Goal: Information Seeking & Learning: Learn about a topic

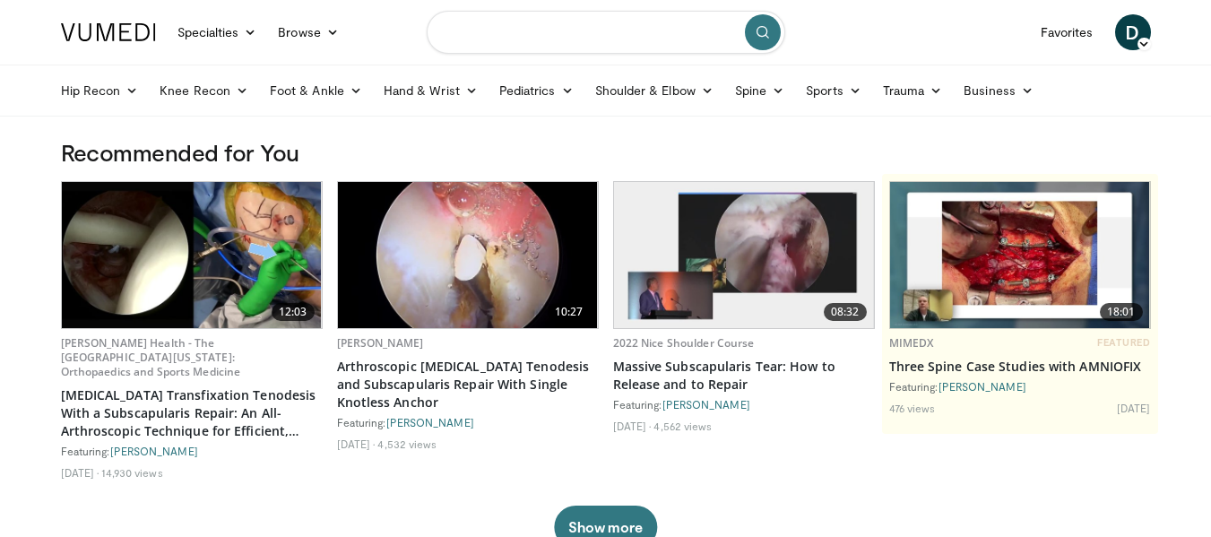
click at [584, 37] on input "Search topics, interventions" at bounding box center [606, 32] width 359 height 43
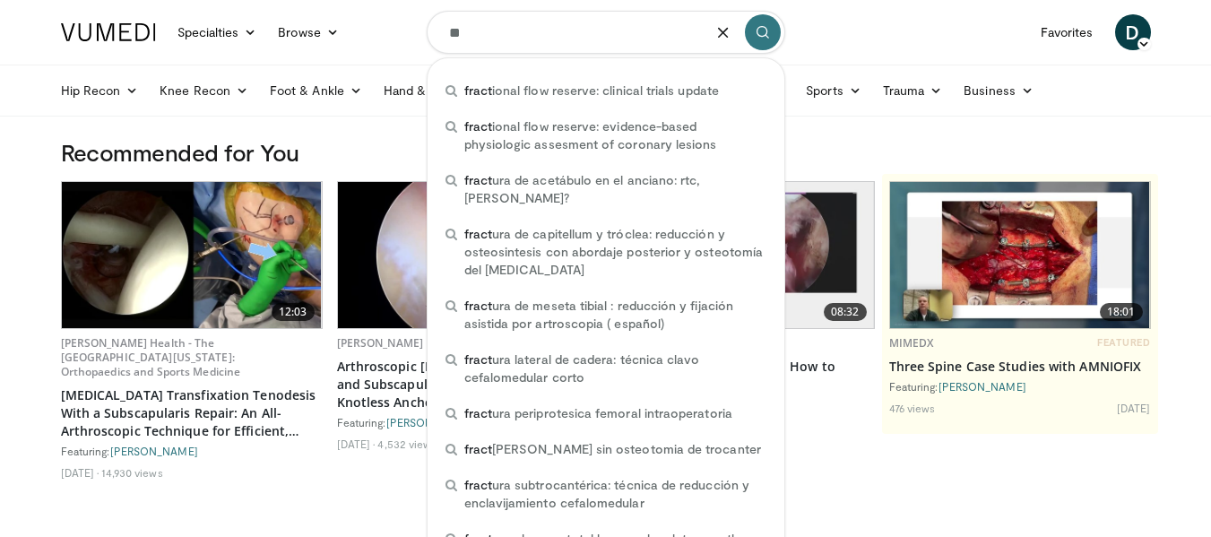
type input "*"
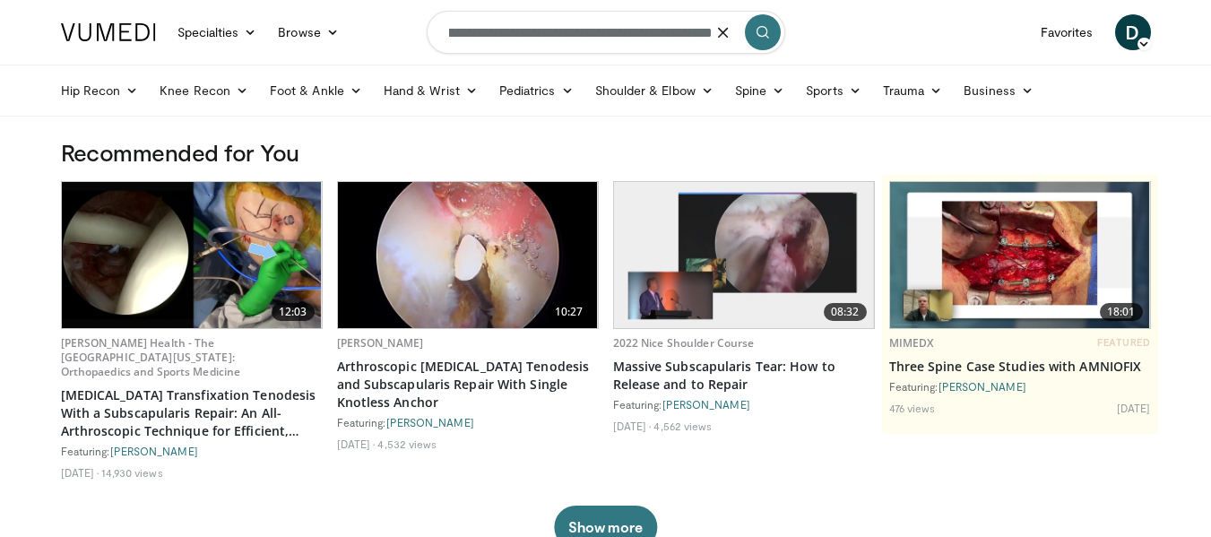
scroll to position [0, 62]
type input "**********"
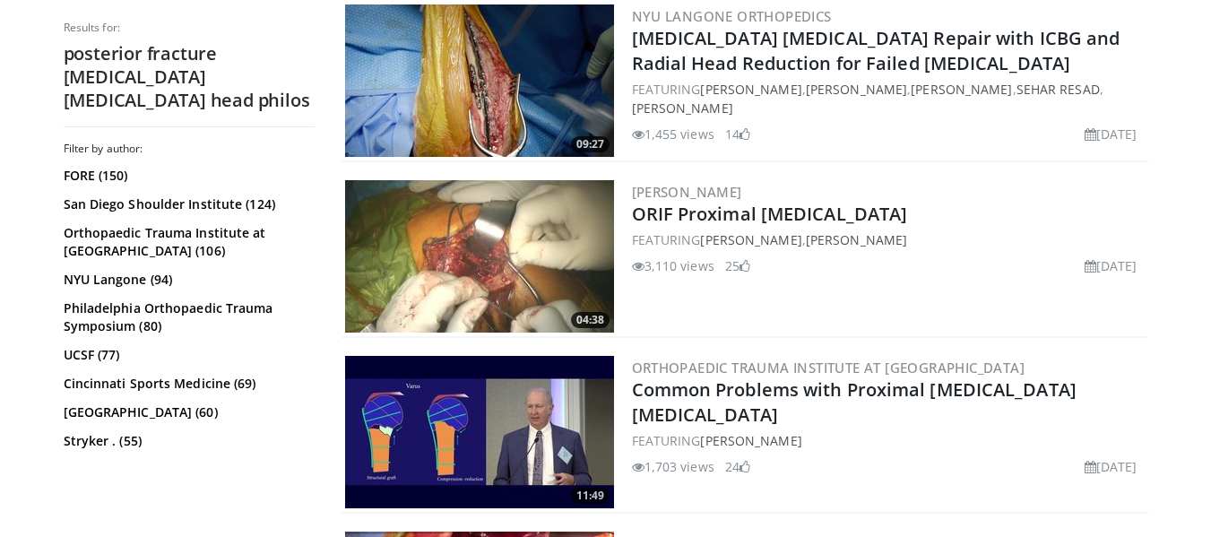
scroll to position [2152, 0]
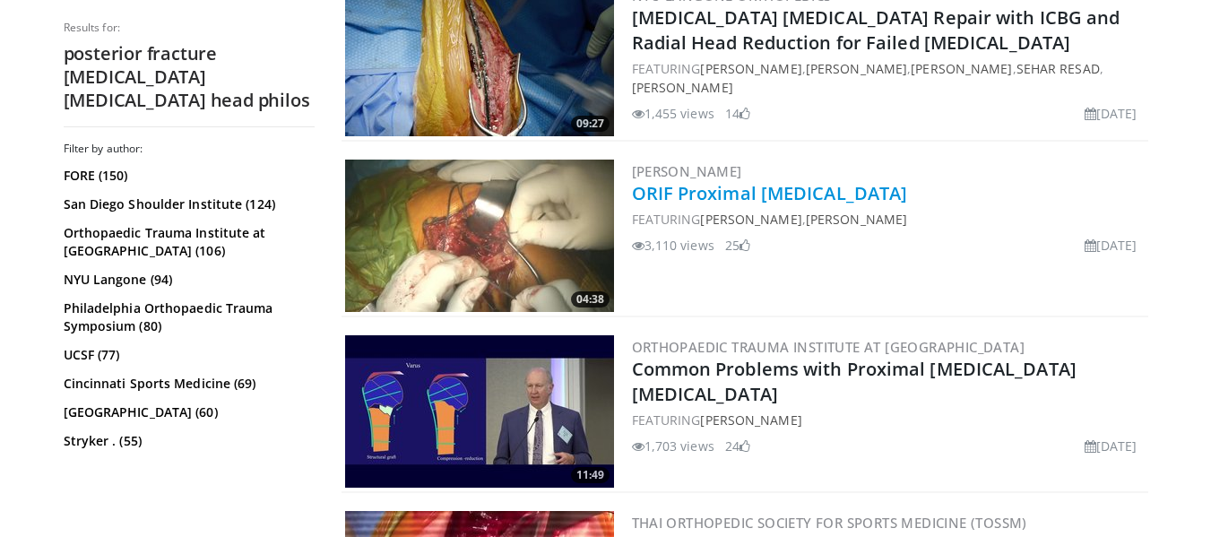
click at [800, 201] on link "ORIF Proximal [MEDICAL_DATA]" at bounding box center [770, 193] width 276 height 24
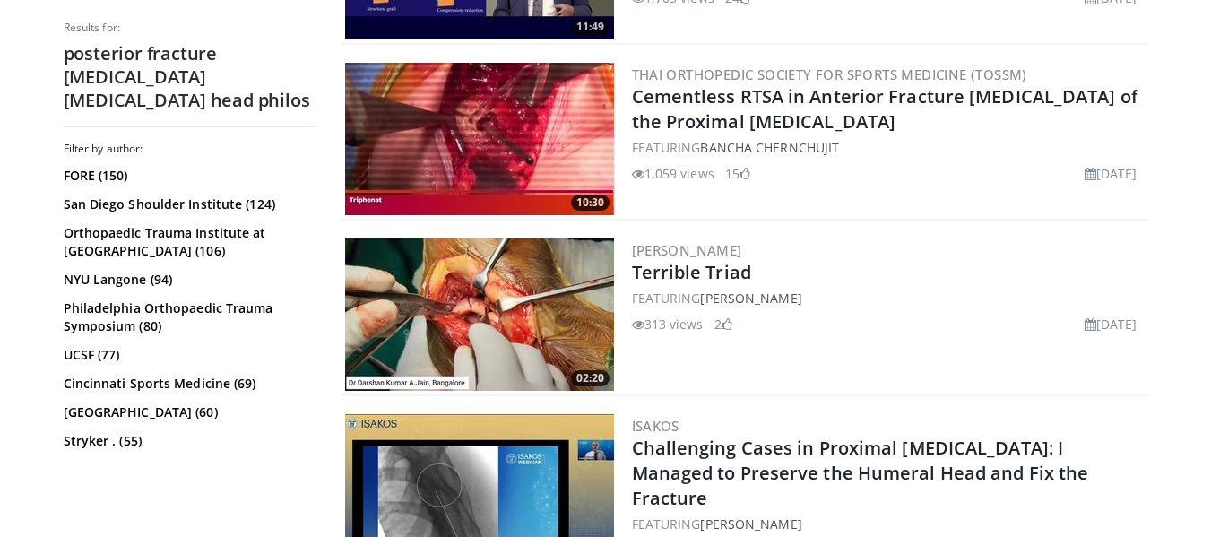
scroll to position [2690, 0]
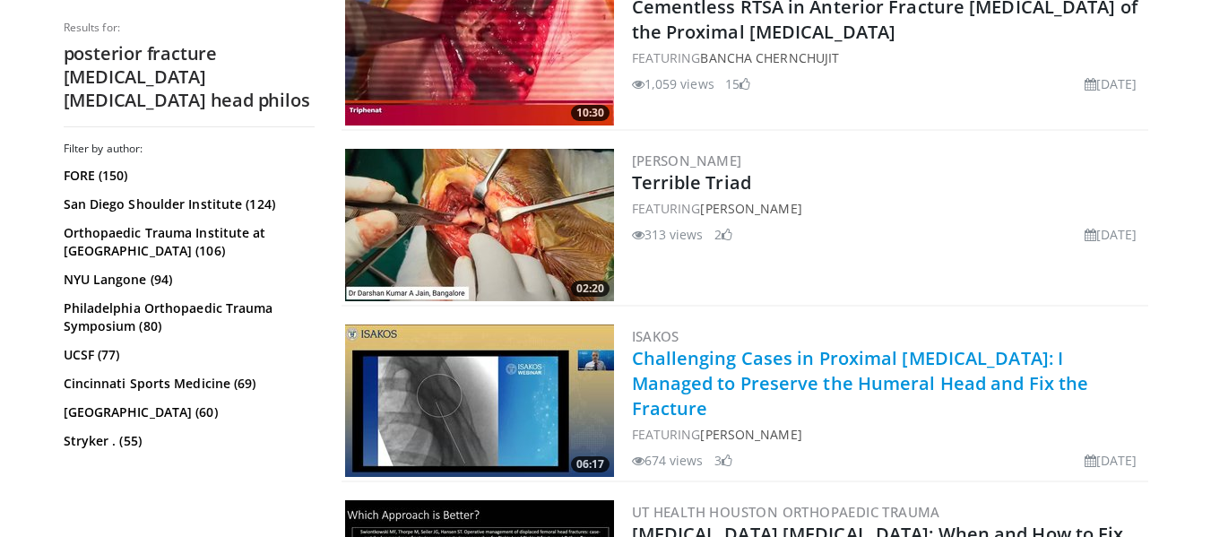
click at [858, 389] on link "Challenging Cases in Proximal Humeral Fractures: I Managed to Preserve the Hume…" at bounding box center [860, 383] width 457 height 74
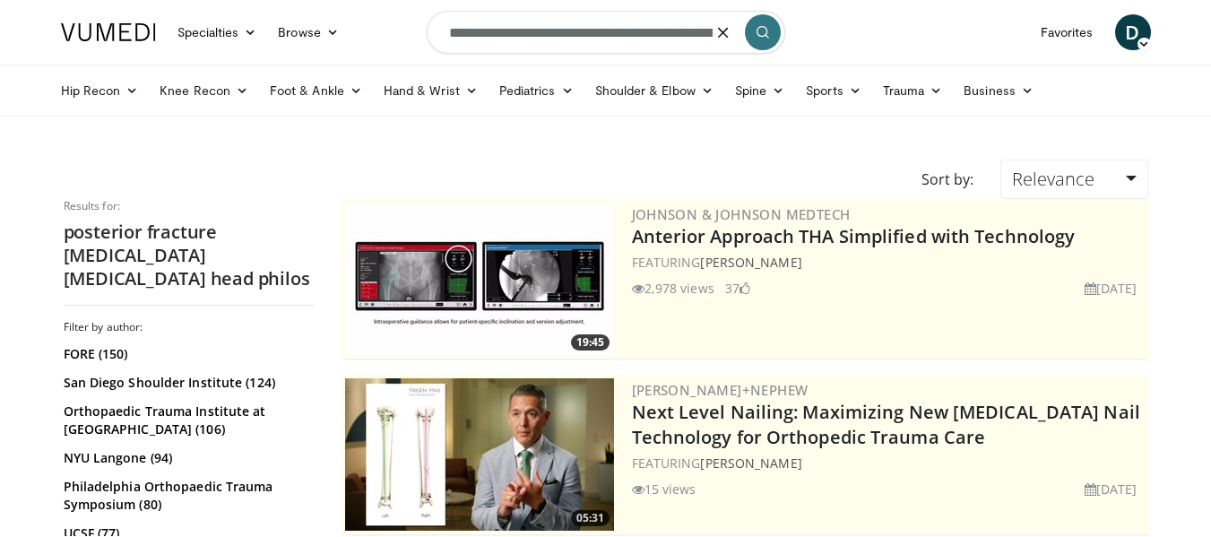
scroll to position [0, 62]
drag, startPoint x: 440, startPoint y: 33, endPoint x: 753, endPoint y: 40, distance: 313.0
click at [753, 40] on form "**********" at bounding box center [606, 32] width 359 height 65
type input "**********"
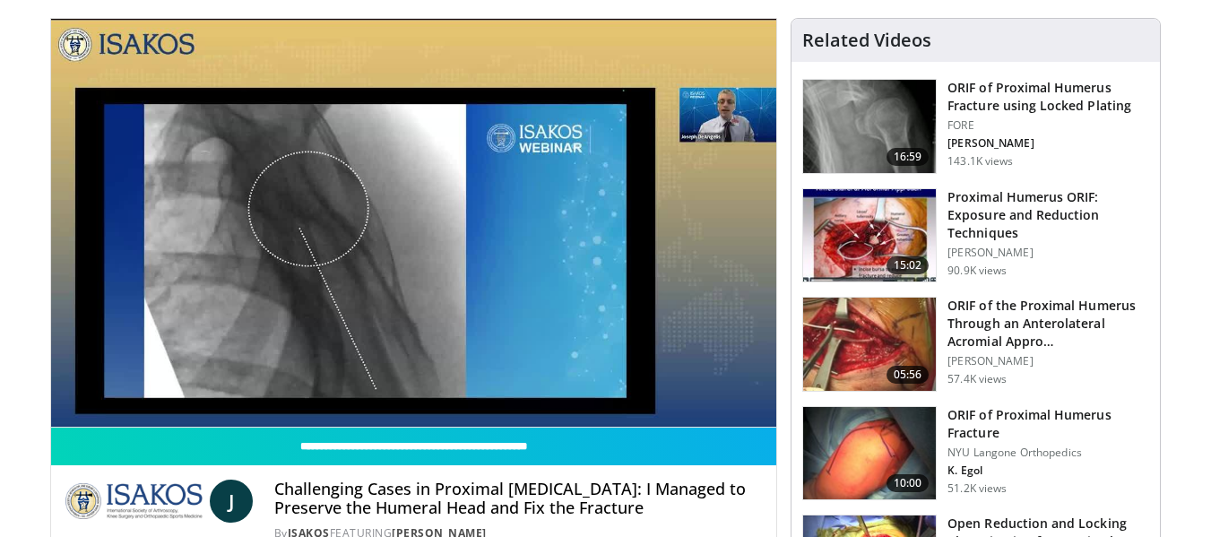
scroll to position [90, 0]
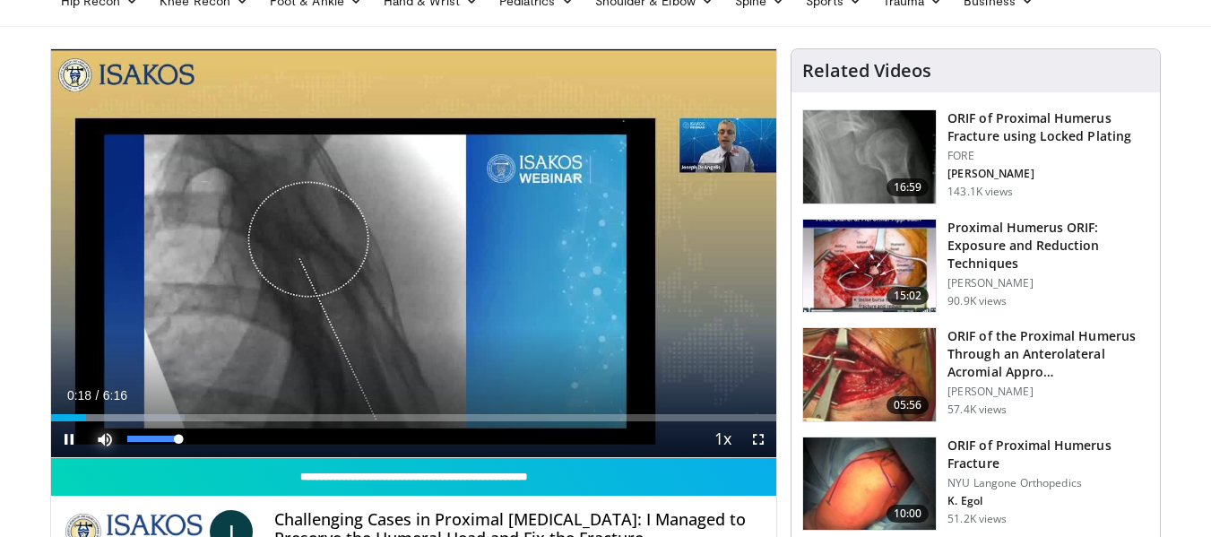
click at [105, 422] on span "Video Player" at bounding box center [105, 439] width 36 height 36
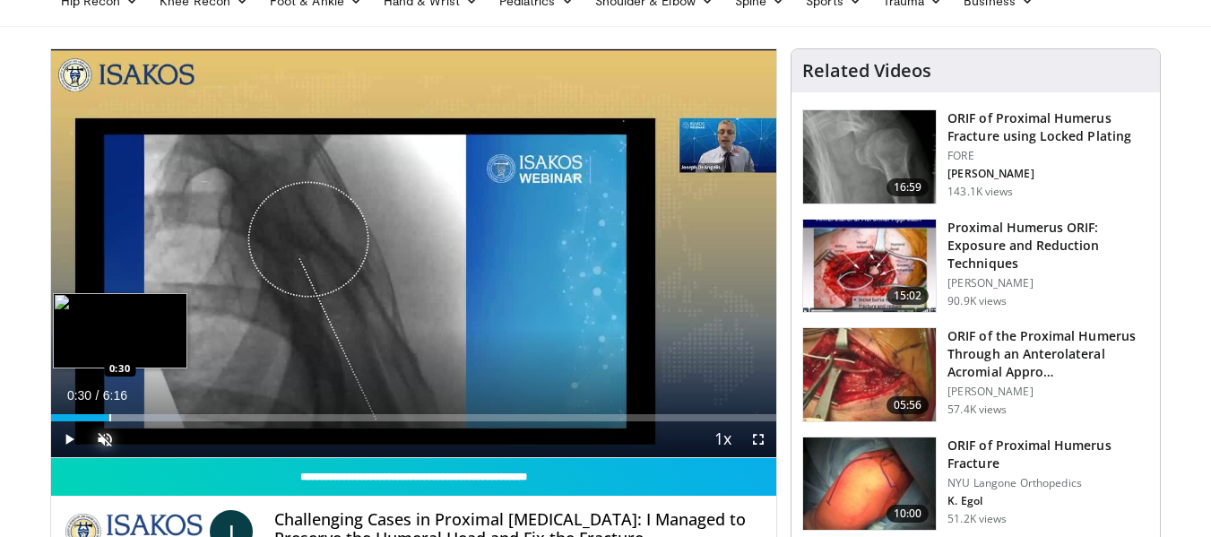
click at [109, 420] on div "Progress Bar" at bounding box center [110, 417] width 2 height 7
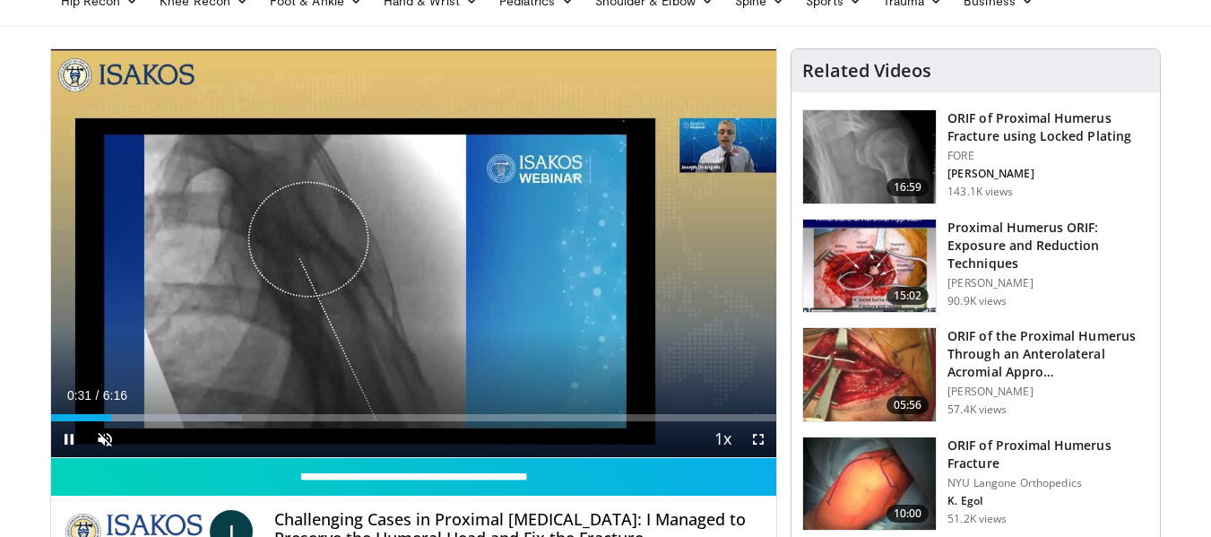
click at [134, 421] on div "Current Time 0:31 / Duration 6:16 Pause Skip Backward Skip Forward Unmute Loade…" at bounding box center [414, 439] width 726 height 36
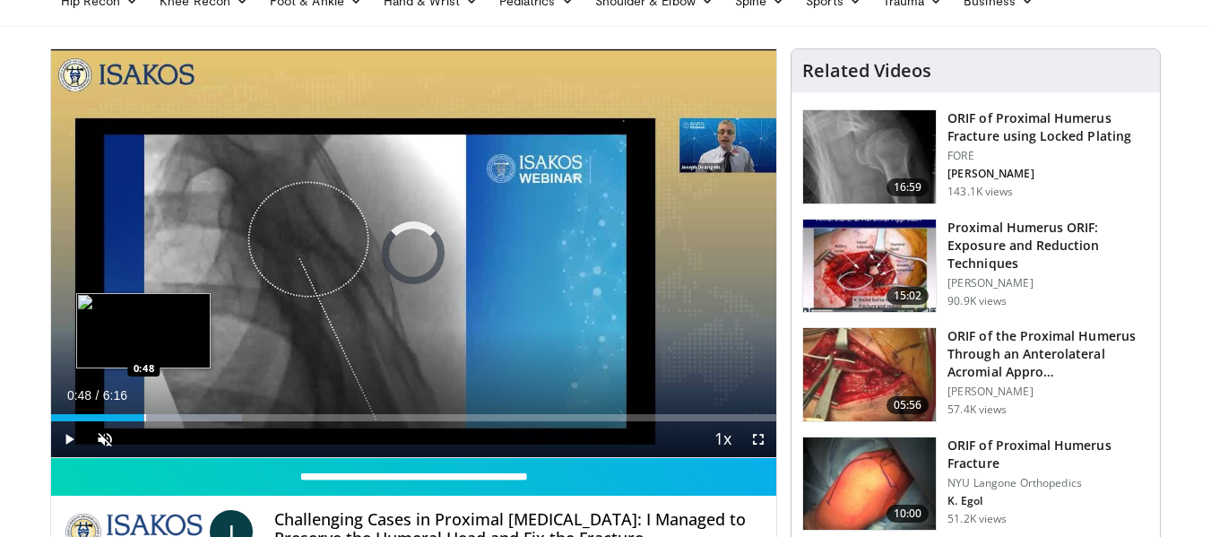
click at [143, 412] on div "Loaded : 26.34% 0:48 0:48" at bounding box center [414, 412] width 726 height 17
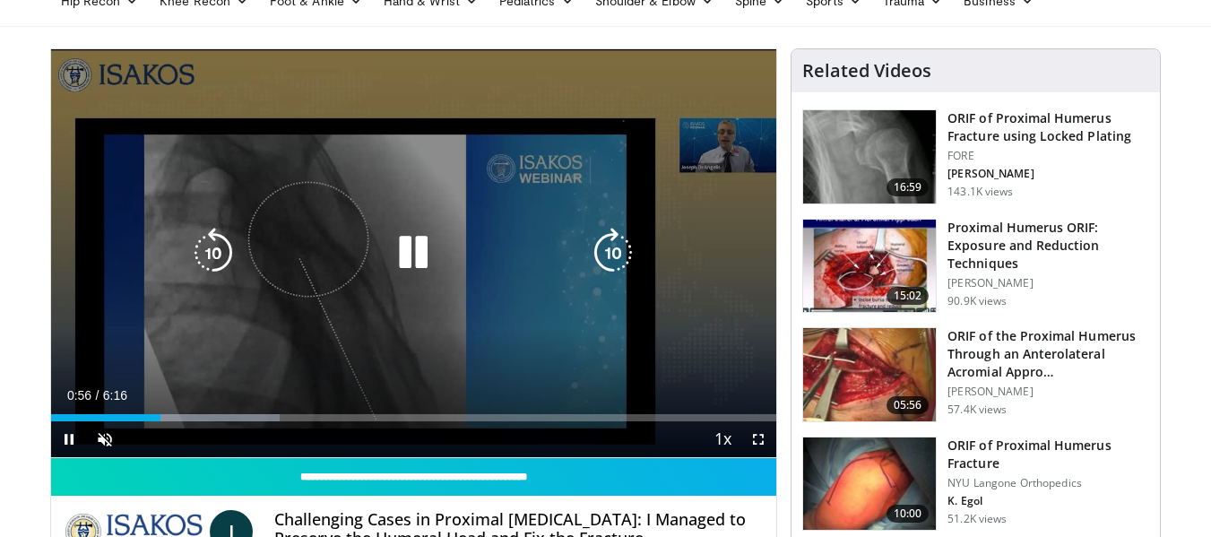
click at [292, 308] on div "10 seconds Tap to unmute" at bounding box center [414, 253] width 726 height 408
click at [435, 246] on icon "Video Player" at bounding box center [413, 253] width 50 height 50
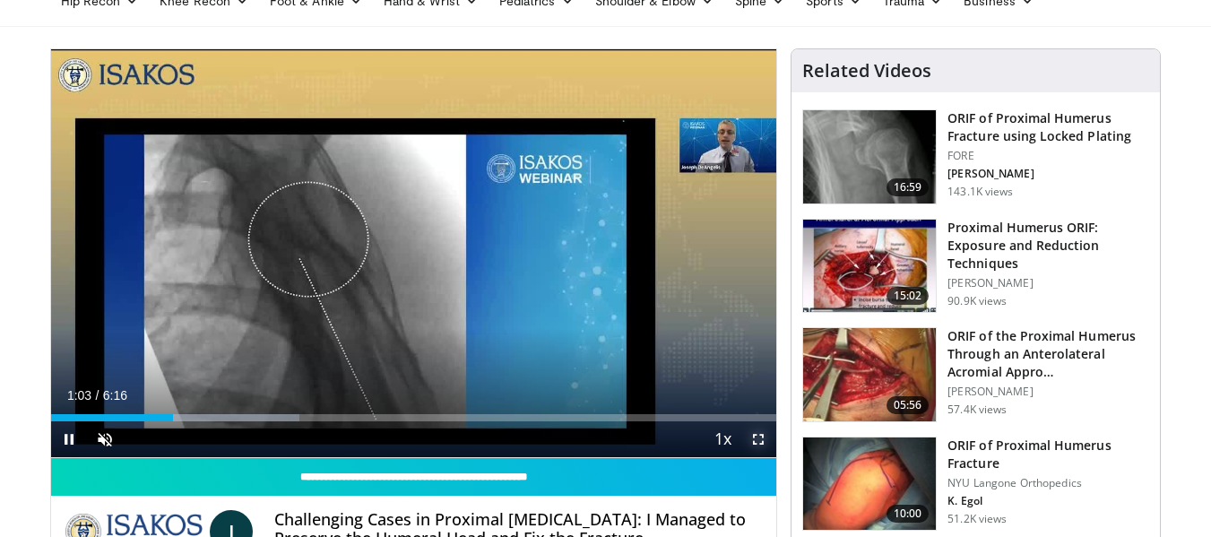
click at [759, 446] on span "Video Player" at bounding box center [759, 439] width 36 height 36
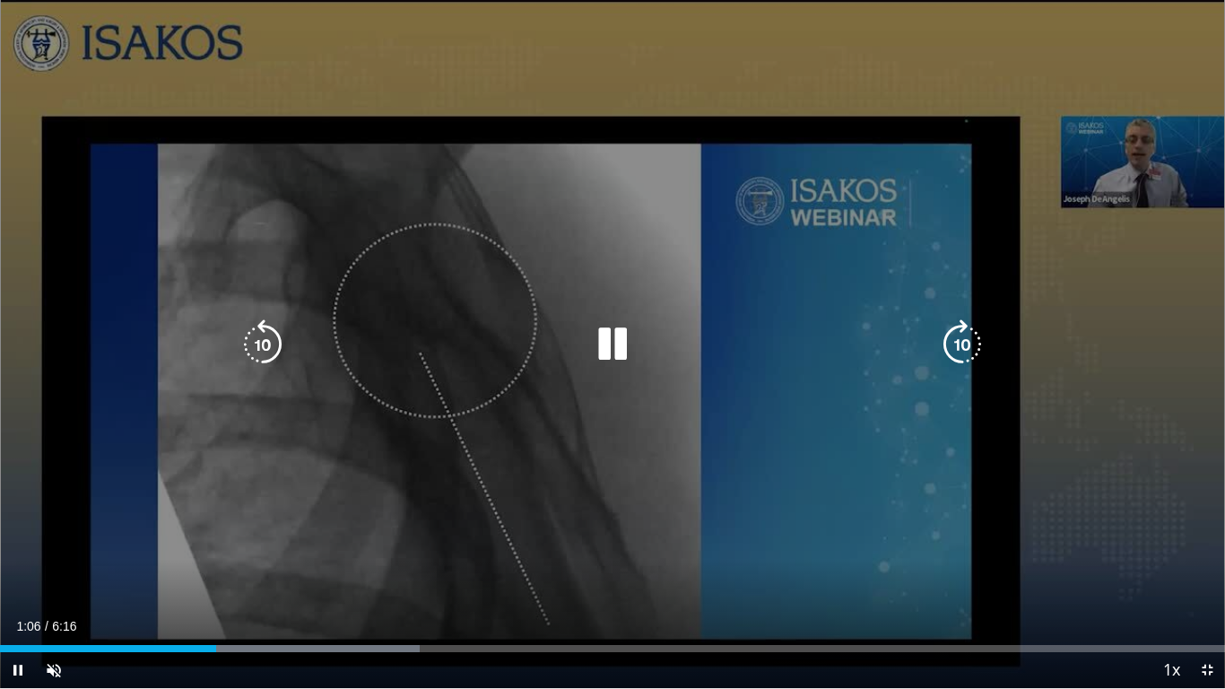
click at [612, 357] on icon "Video Player" at bounding box center [612, 344] width 50 height 50
click at [602, 348] on icon "Video Player" at bounding box center [612, 344] width 50 height 50
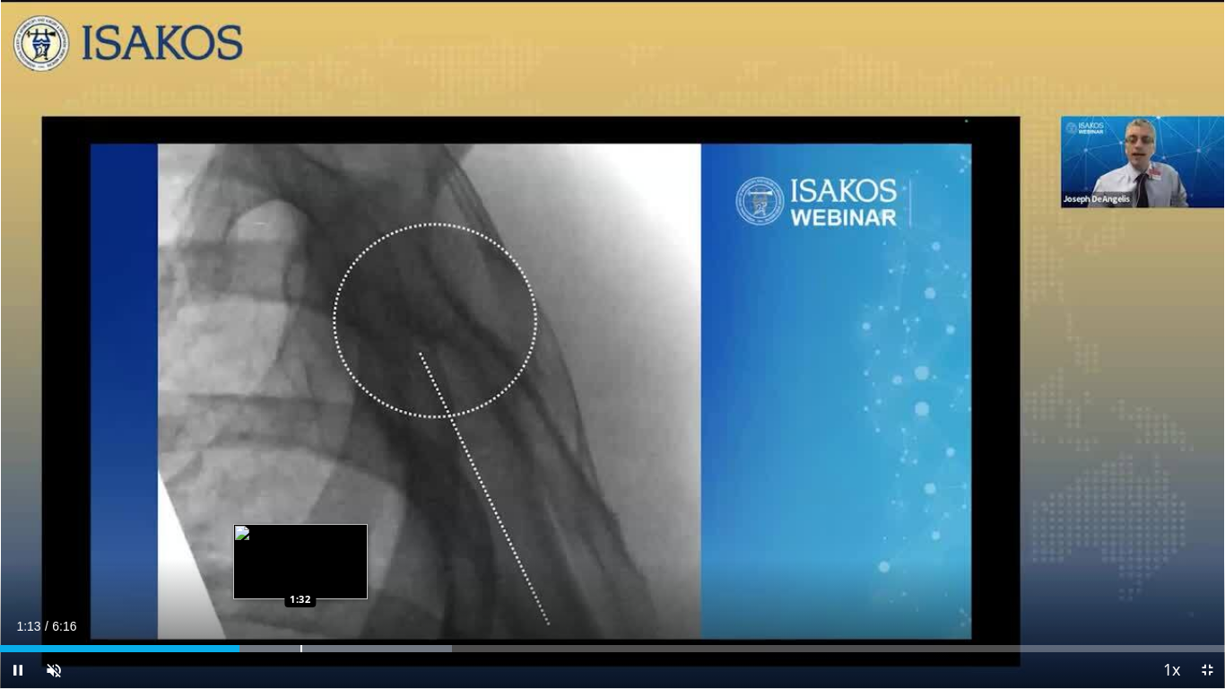
click at [299, 536] on div "Progress Bar" at bounding box center [293, 648] width 315 height 7
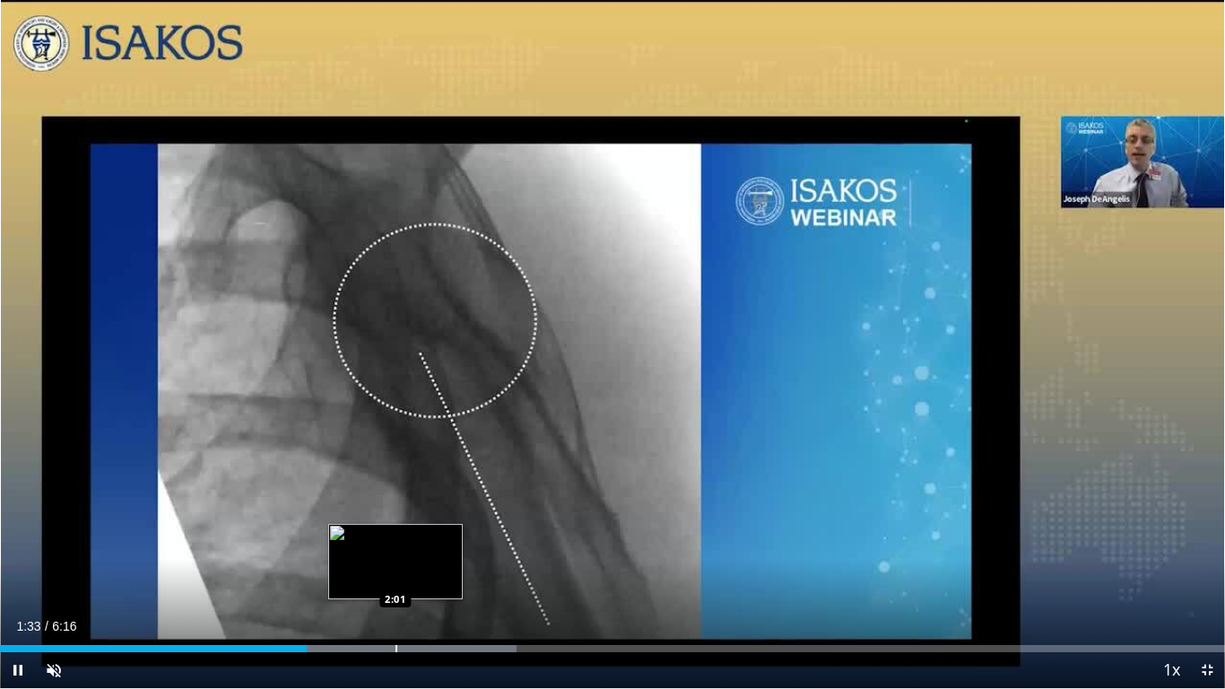
click at [397, 536] on div "Progress Bar" at bounding box center [396, 648] width 2 height 7
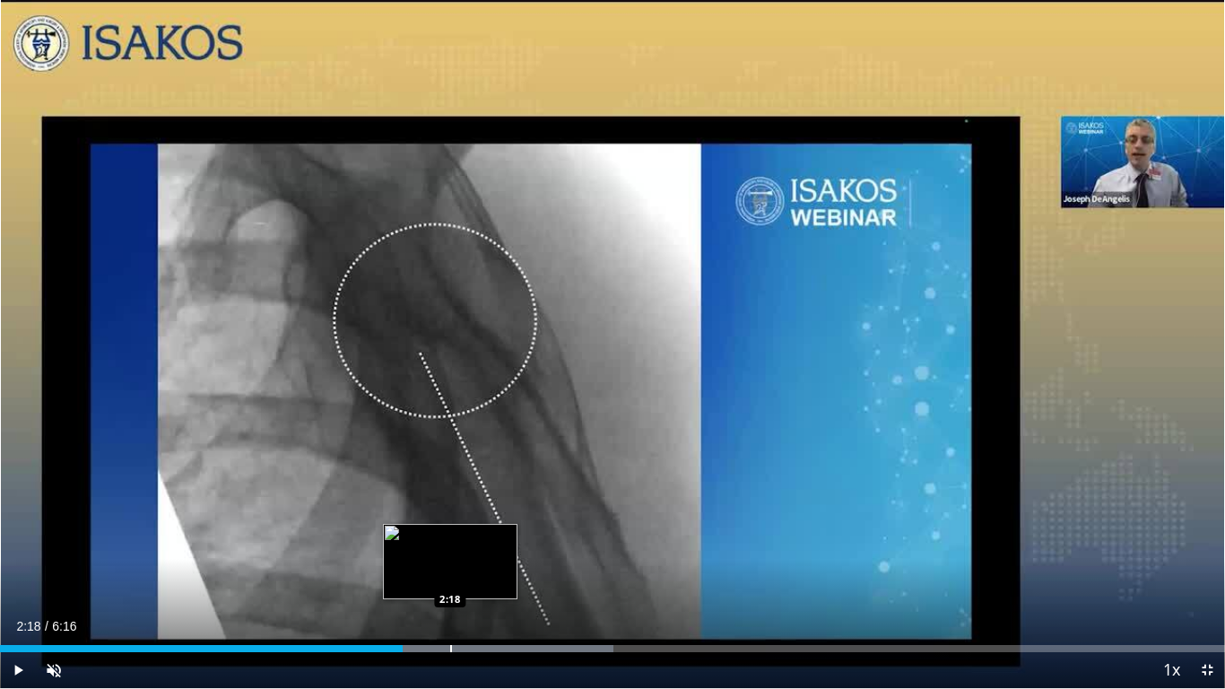
click at [450, 536] on div "Progress Bar" at bounding box center [451, 648] width 2 height 7
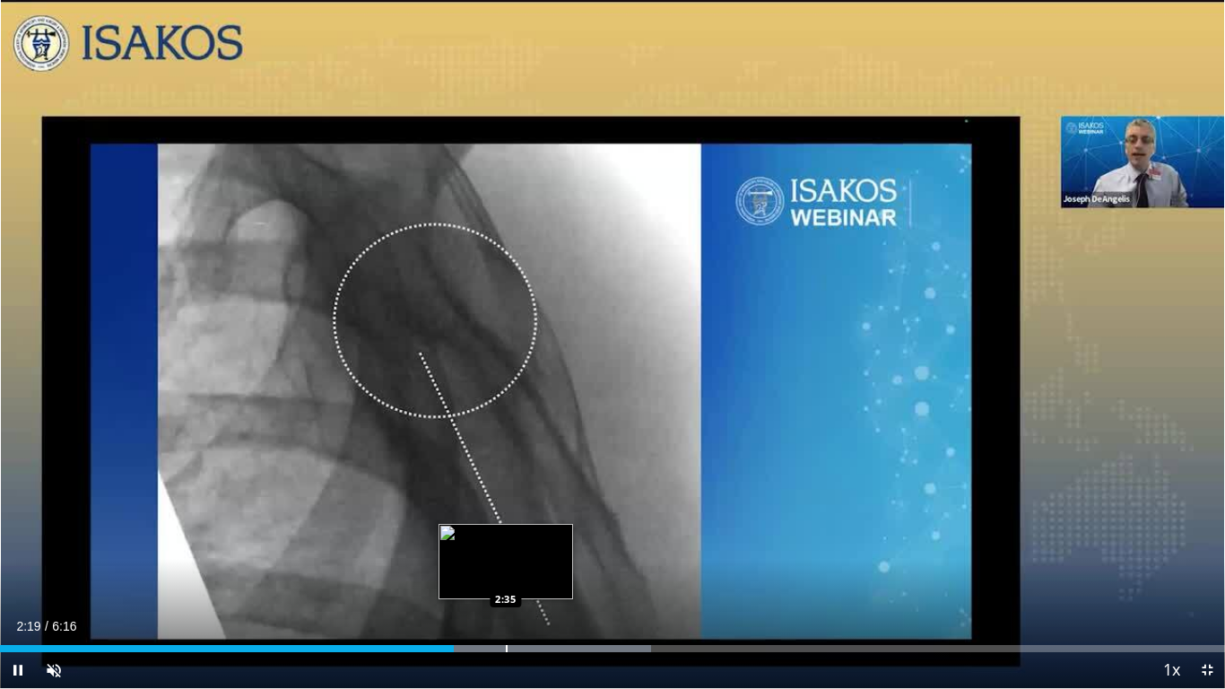
click at [506, 536] on div "Progress Bar" at bounding box center [507, 648] width 2 height 7
click at [511, 536] on div "Progress Bar" at bounding box center [511, 648] width 2 height 7
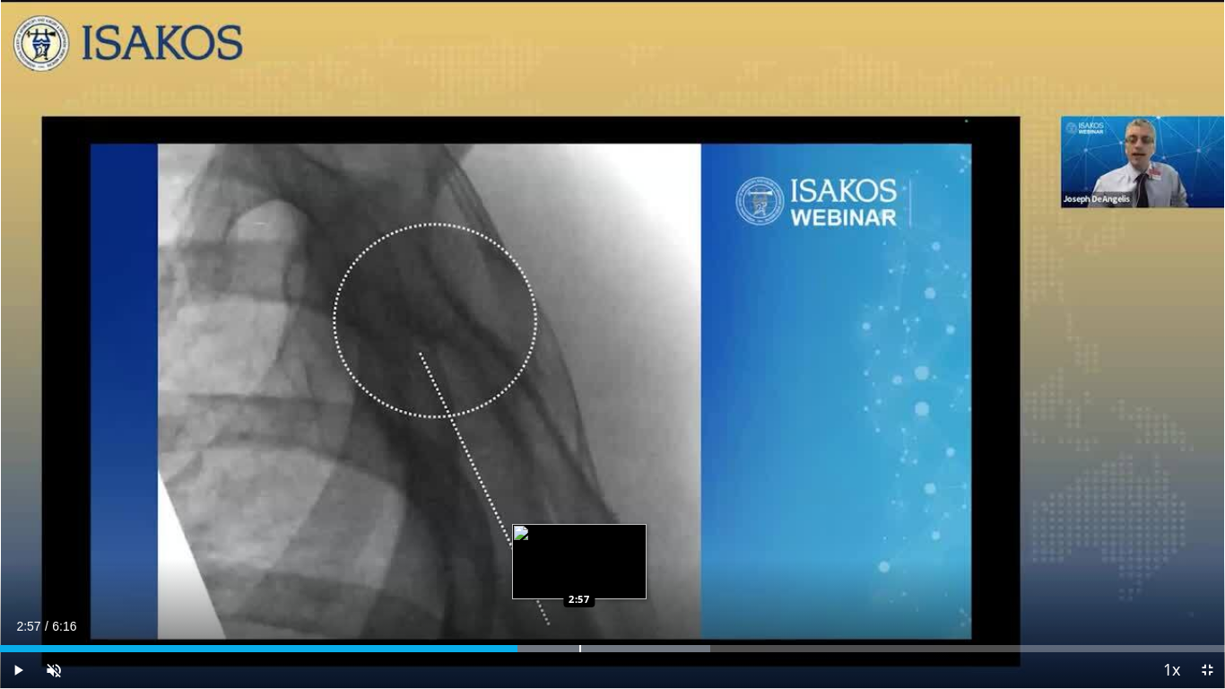
click at [579, 536] on div "Progress Bar" at bounding box center [580, 648] width 2 height 7
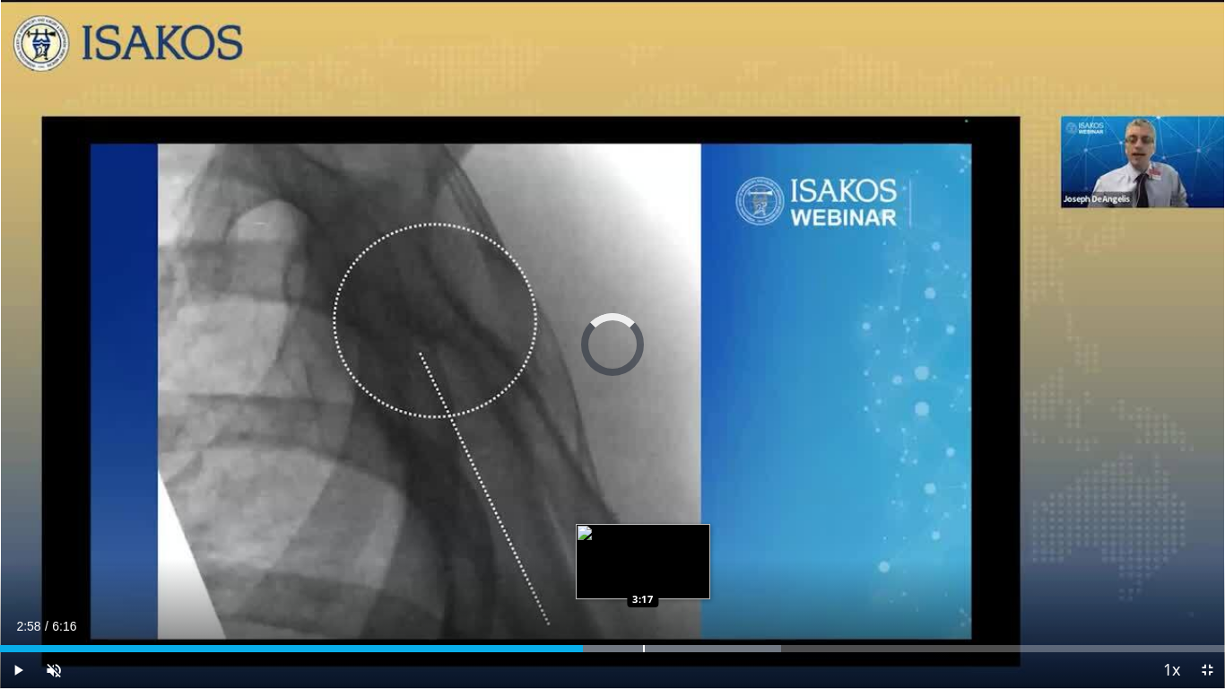
click at [644, 536] on div "Progress Bar" at bounding box center [644, 648] width 2 height 7
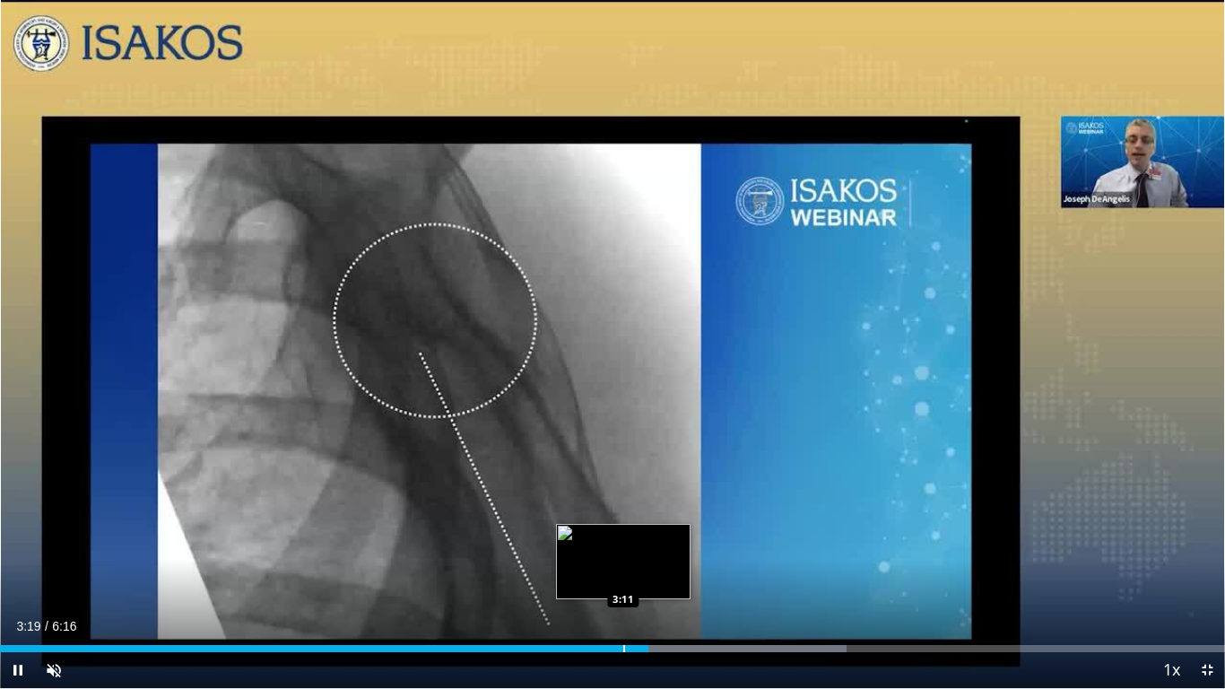
click at [622, 536] on div "3:19" at bounding box center [324, 648] width 648 height 7
click at [596, 536] on div "Progress Bar" at bounding box center [597, 648] width 2 height 7
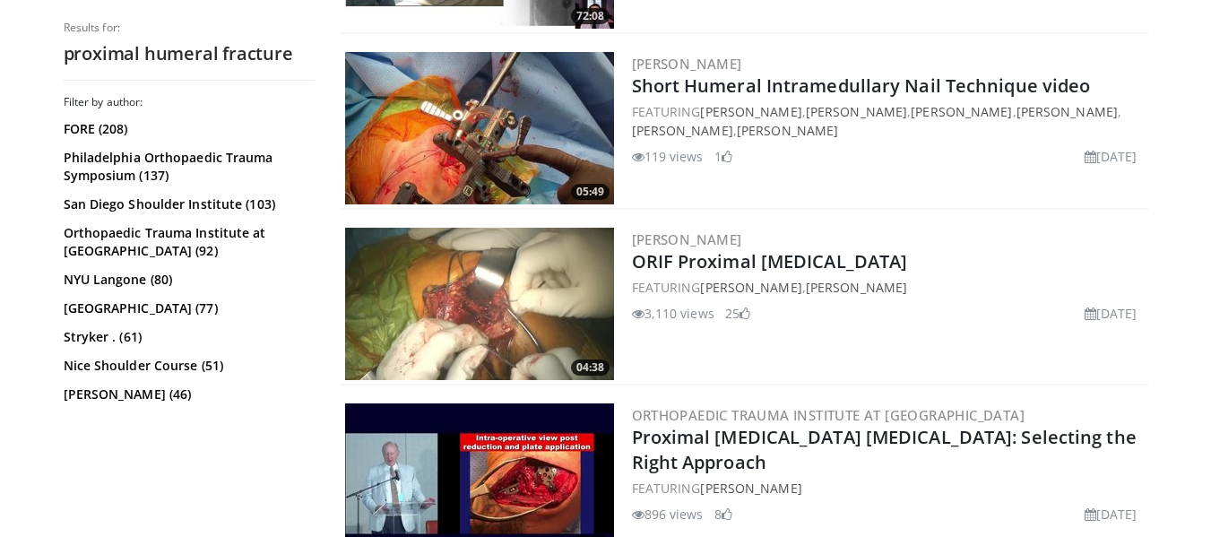
scroll to position [717, 0]
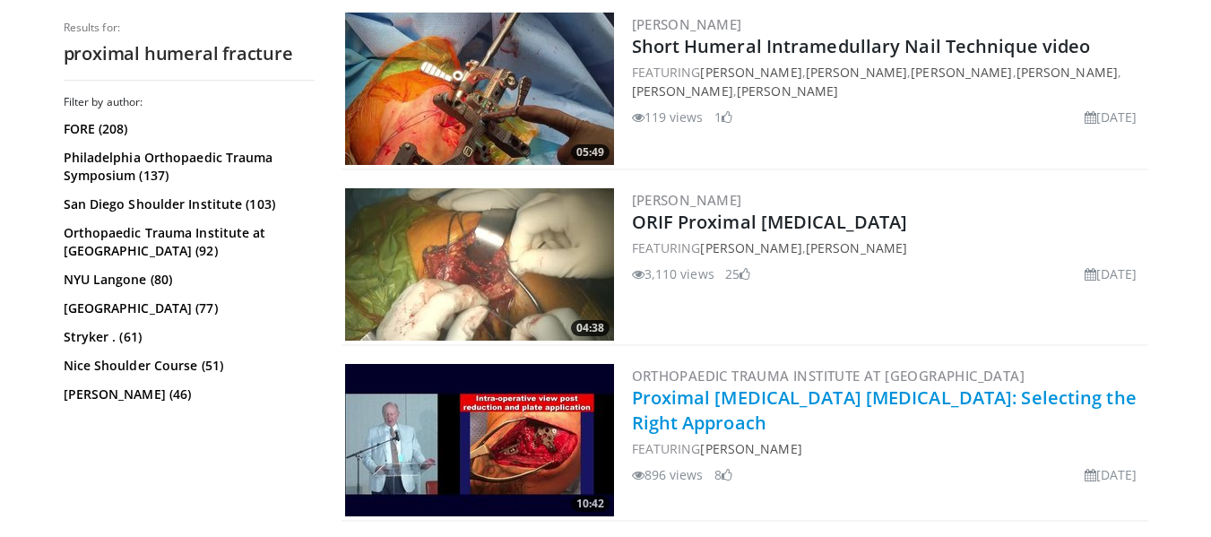
click at [794, 402] on link "Proximal [MEDICAL_DATA] [MEDICAL_DATA]: Selecting the Right Approach" at bounding box center [884, 410] width 505 height 49
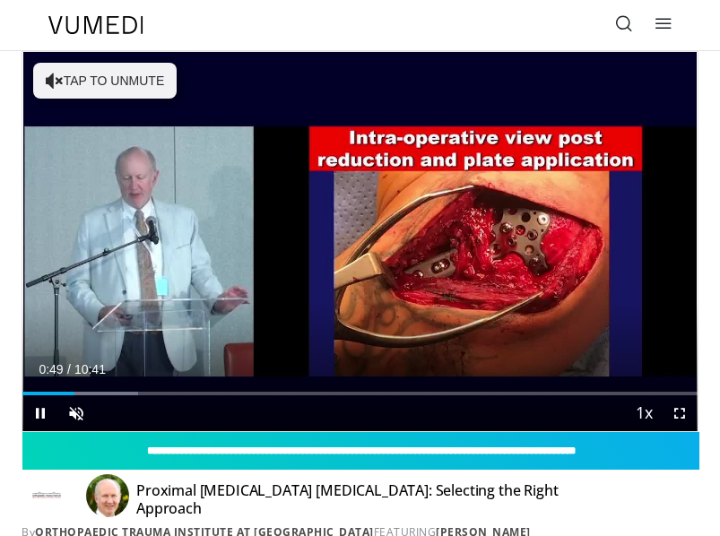
click at [107, 373] on div "Current Time 0:49 / Duration 10:41" at bounding box center [359, 369] width 675 height 16
click at [72, 400] on span "Video Player" at bounding box center [76, 413] width 36 height 36
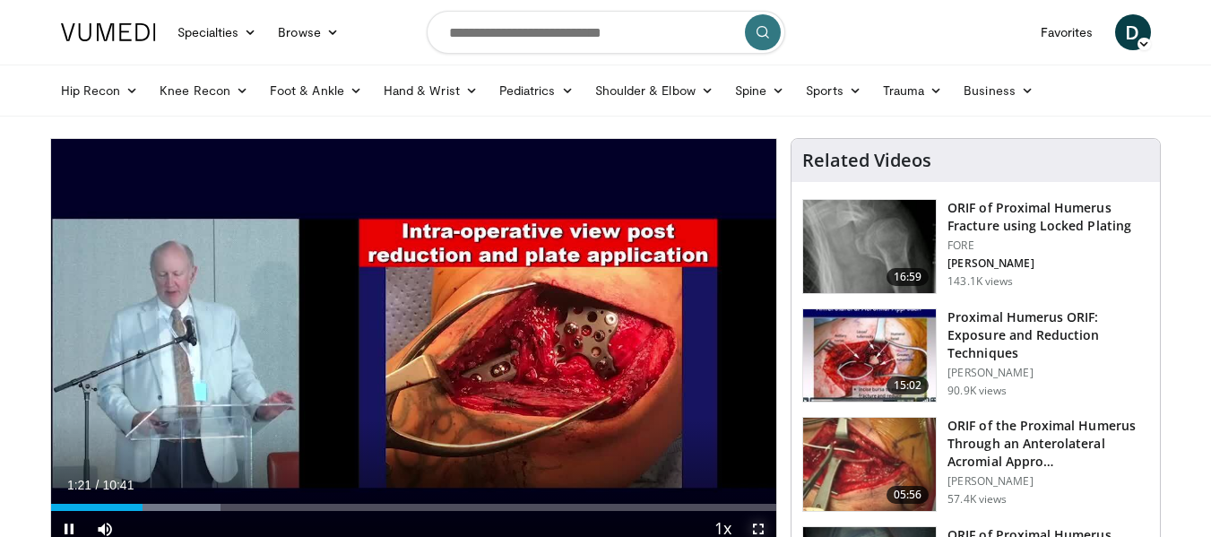
click at [759, 530] on span "Video Player" at bounding box center [759, 529] width 36 height 36
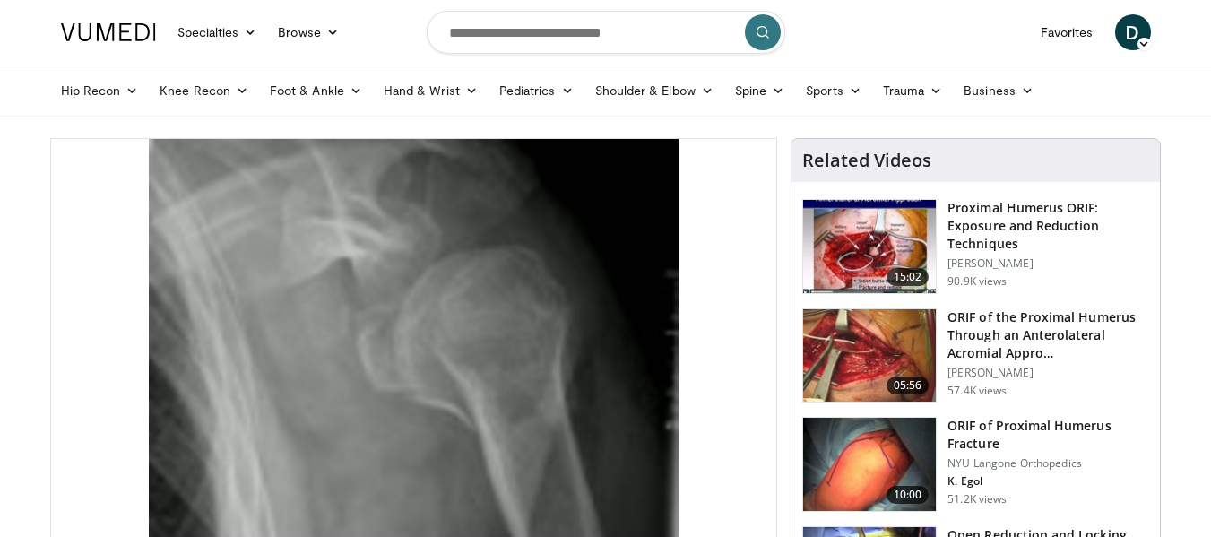
click at [880, 239] on img at bounding box center [869, 246] width 133 height 93
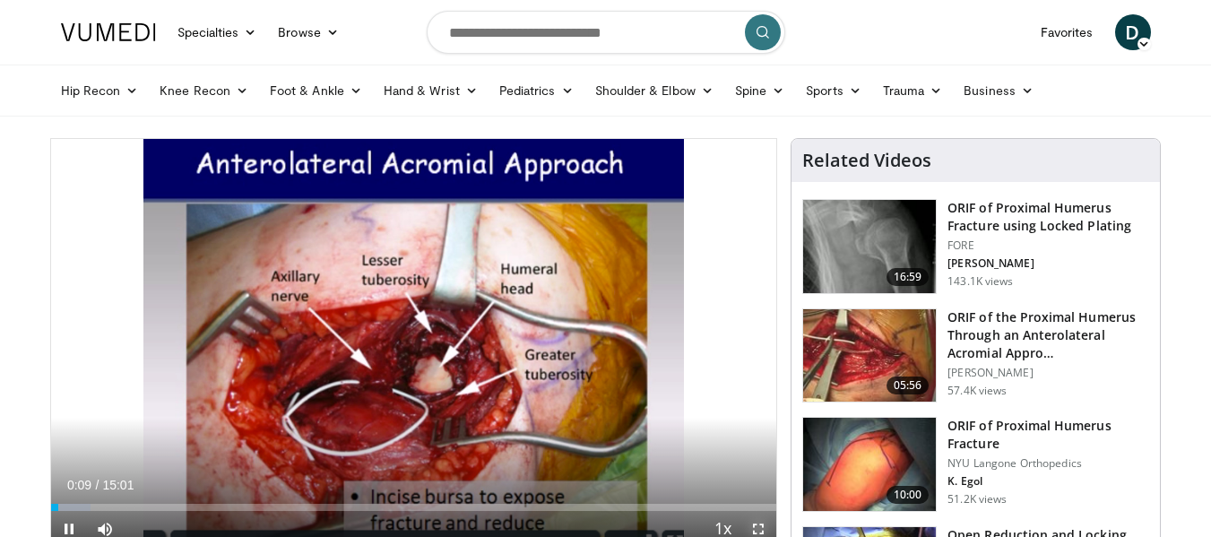
click at [753, 523] on span "Video Player" at bounding box center [759, 529] width 36 height 36
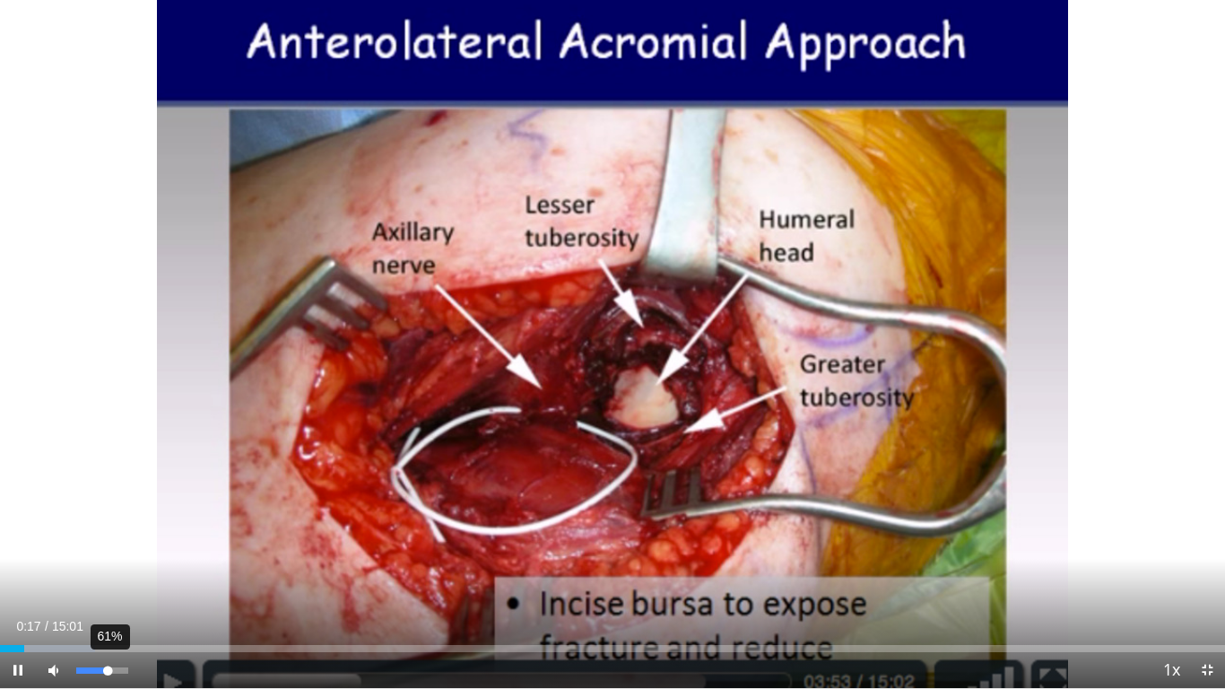
click at [108, 536] on div "61%" at bounding box center [101, 670] width 51 height 6
drag, startPoint x: 107, startPoint y: 671, endPoint x: 91, endPoint y: 672, distance: 16.2
click at [92, 536] on div "Volume Level" at bounding box center [84, 670] width 17 height 6
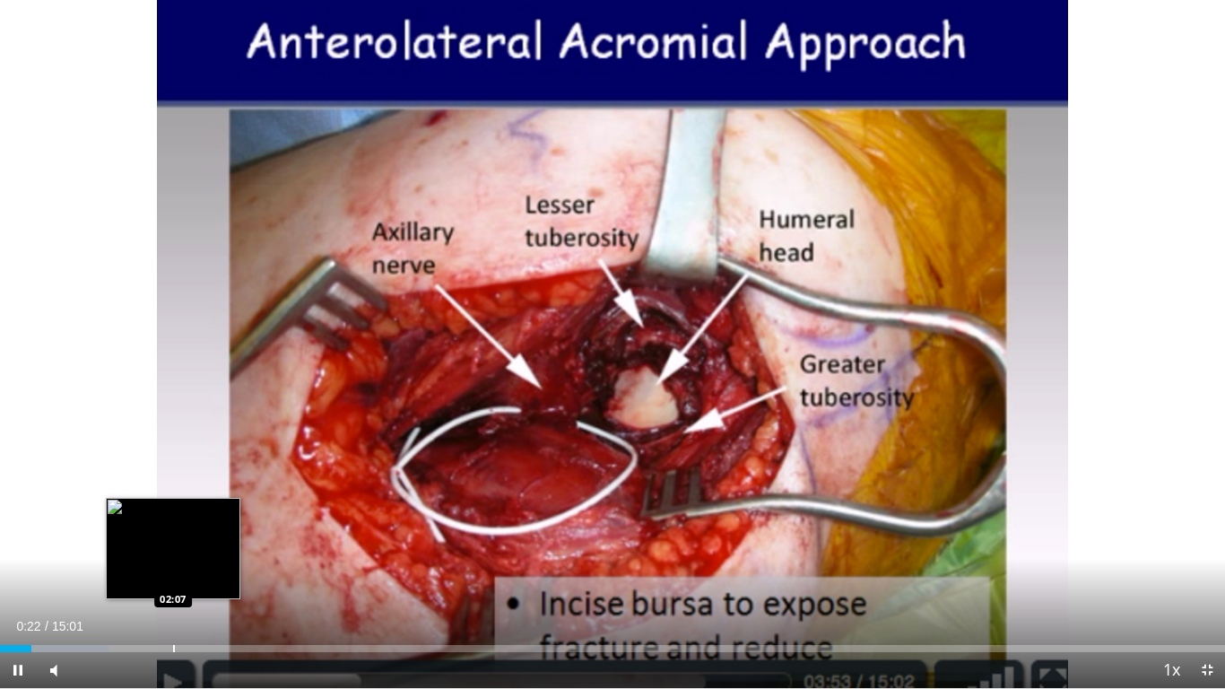
click at [173, 536] on div "Loaded : 8.85% 00:22 02:07" at bounding box center [612, 643] width 1225 height 17
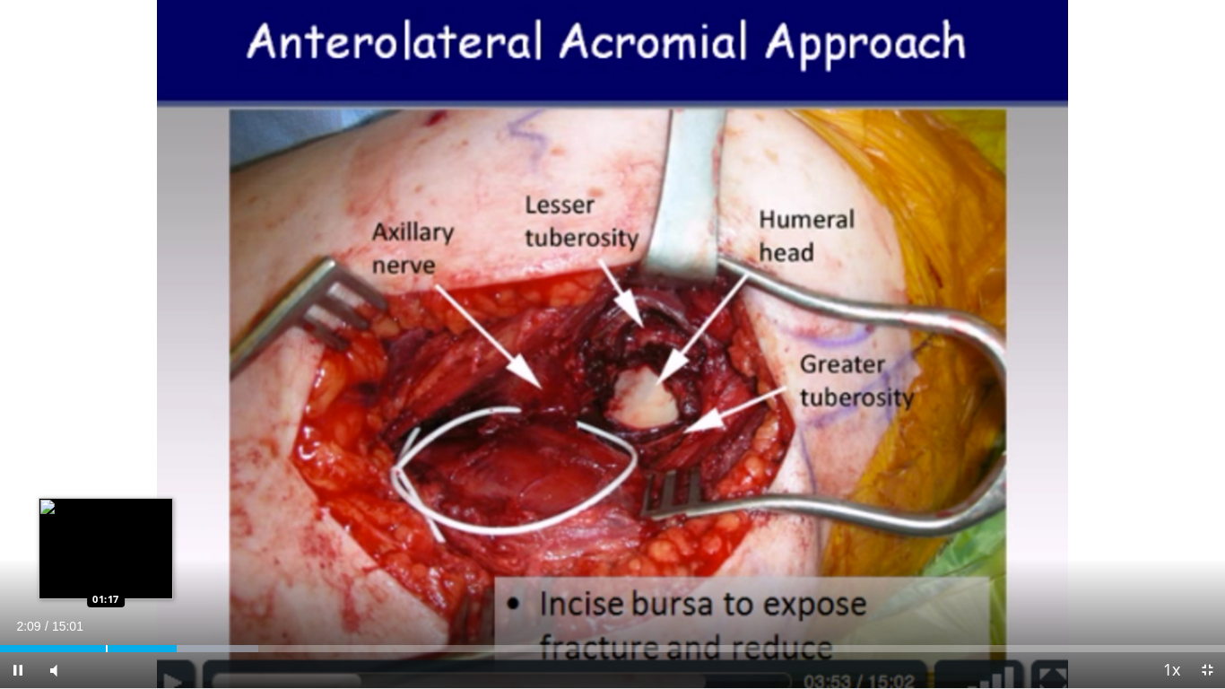
click at [106, 536] on div "Loaded : 21.07% 02:10 01:17" at bounding box center [612, 648] width 1225 height 7
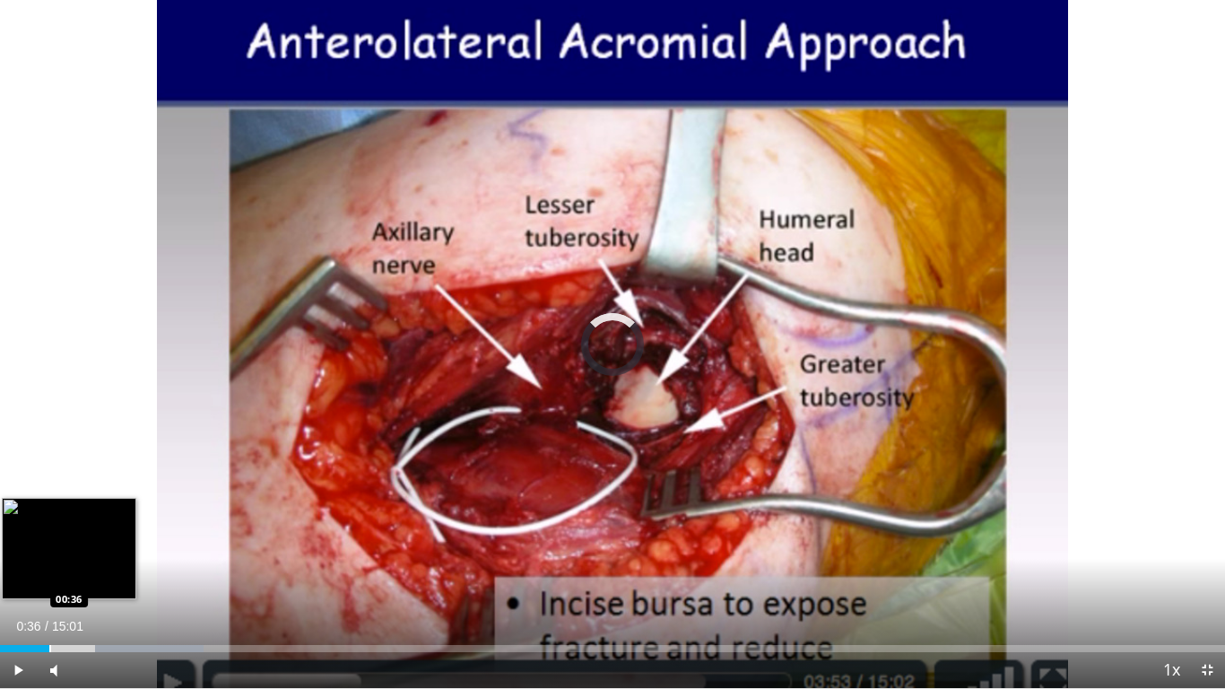
click at [48, 536] on div "Loaded : 16.60% 00:36 00:36" at bounding box center [612, 643] width 1225 height 17
click at [17, 536] on div "Progress Bar" at bounding box center [18, 648] width 2 height 7
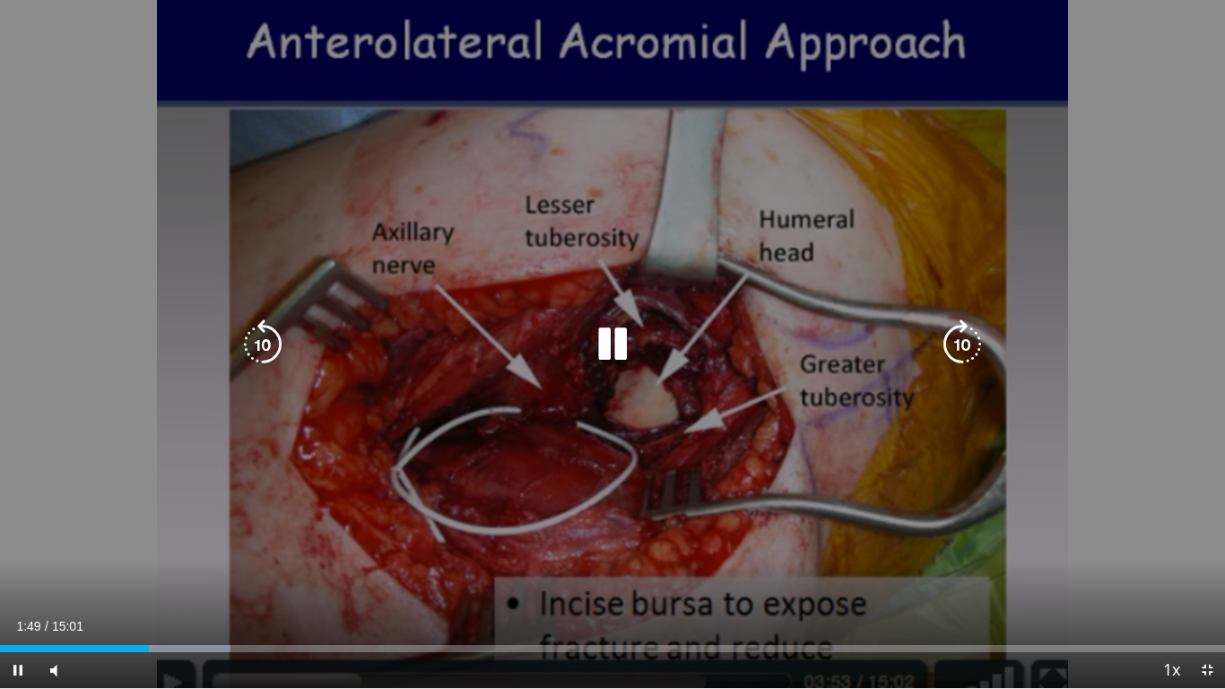
click at [284, 350] on icon "Video Player" at bounding box center [263, 344] width 50 height 50
click at [273, 349] on icon "Video Player" at bounding box center [263, 344] width 50 height 50
click at [808, 403] on div "20 seconds Tap to unmute" at bounding box center [612, 344] width 1225 height 688
click at [794, 360] on div "Video Player" at bounding box center [612, 344] width 735 height 36
click at [601, 351] on icon "Video Player" at bounding box center [612, 344] width 50 height 50
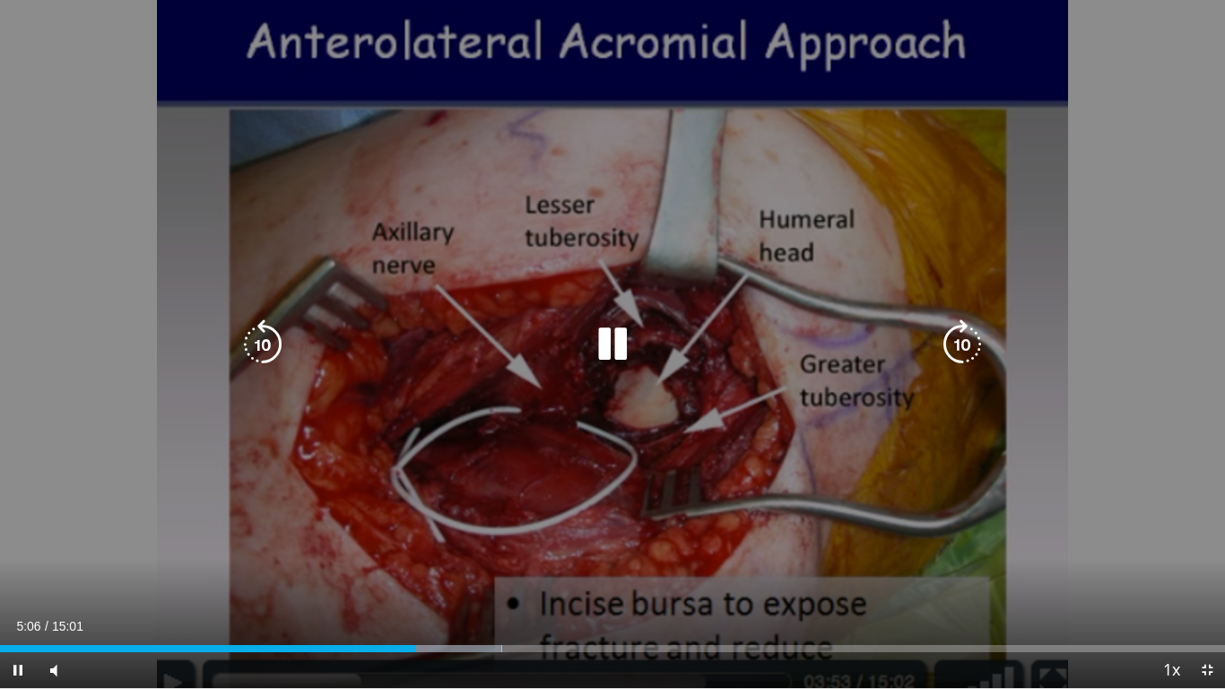
click at [715, 514] on div "20 seconds Tap to unmute" at bounding box center [612, 344] width 1225 height 688
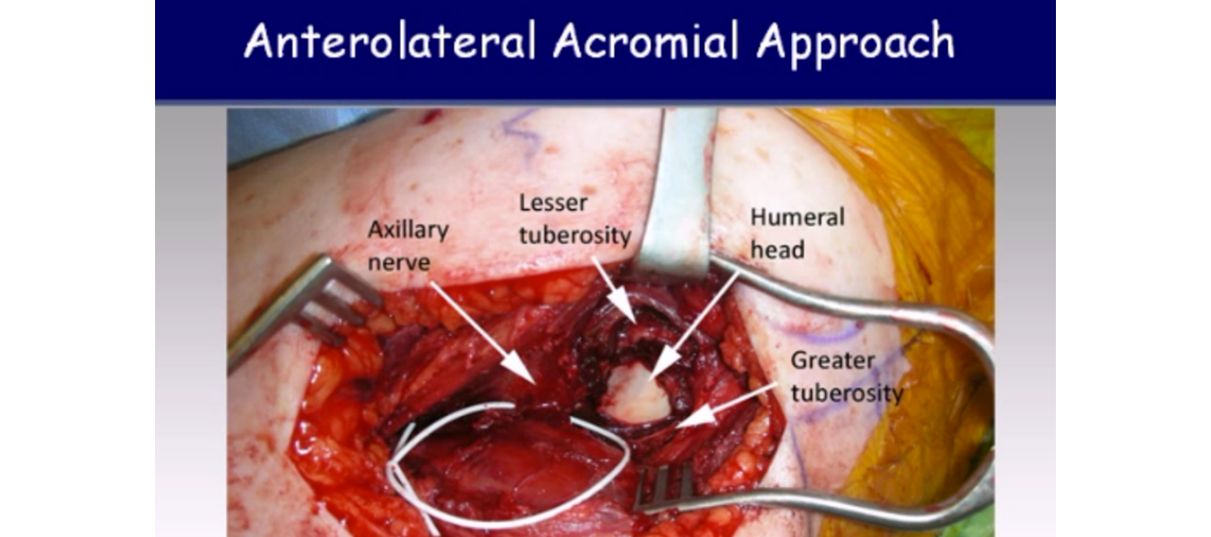
scroll to position [448, 0]
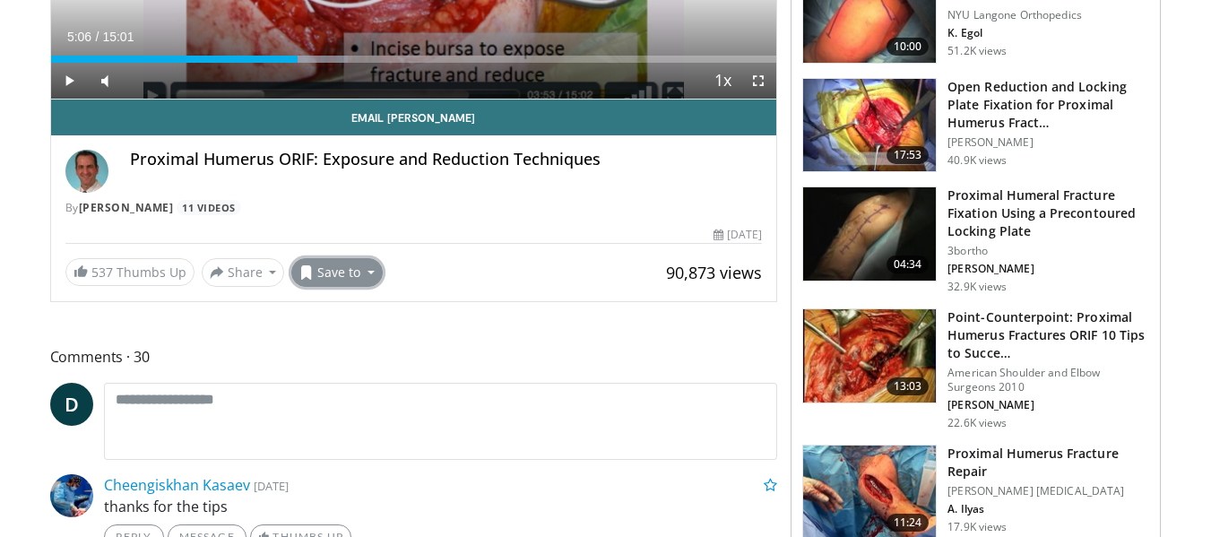
click at [330, 270] on button "Save to" at bounding box center [336, 272] width 91 height 29
click at [349, 314] on span "Add to Favorites" at bounding box center [369, 311] width 110 height 20
